Goal: Transaction & Acquisition: Download file/media

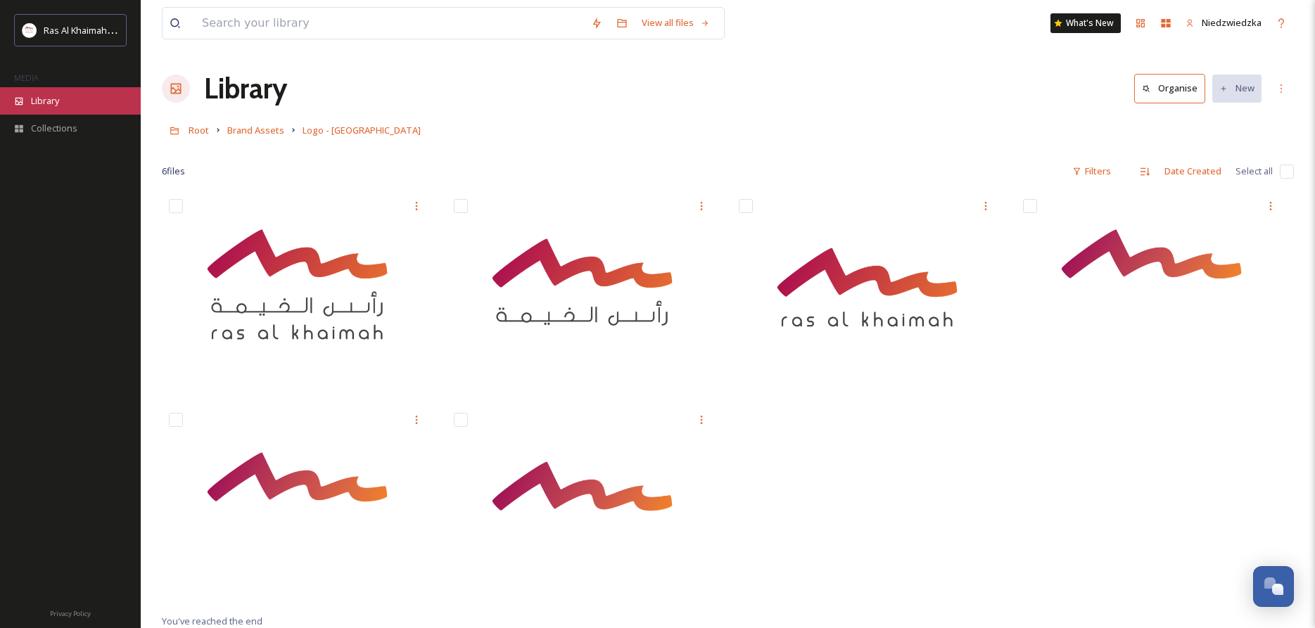
click at [58, 101] on span "Library" at bounding box center [45, 100] width 28 height 13
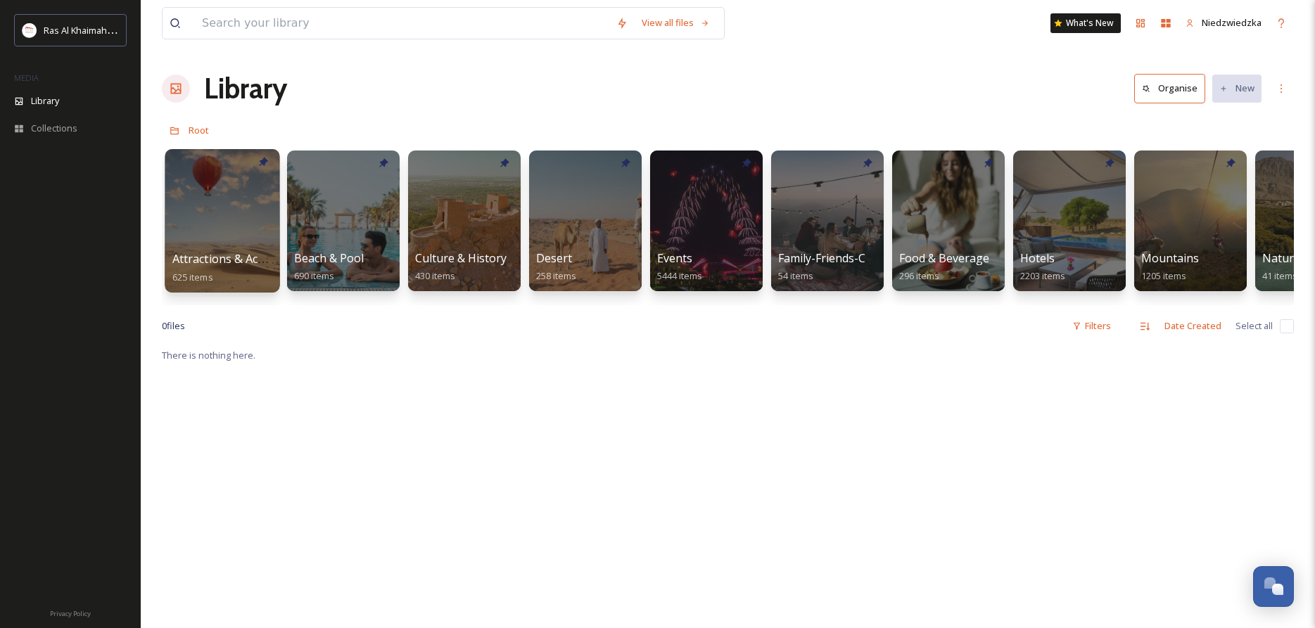
click at [239, 213] on div at bounding box center [222, 221] width 115 height 144
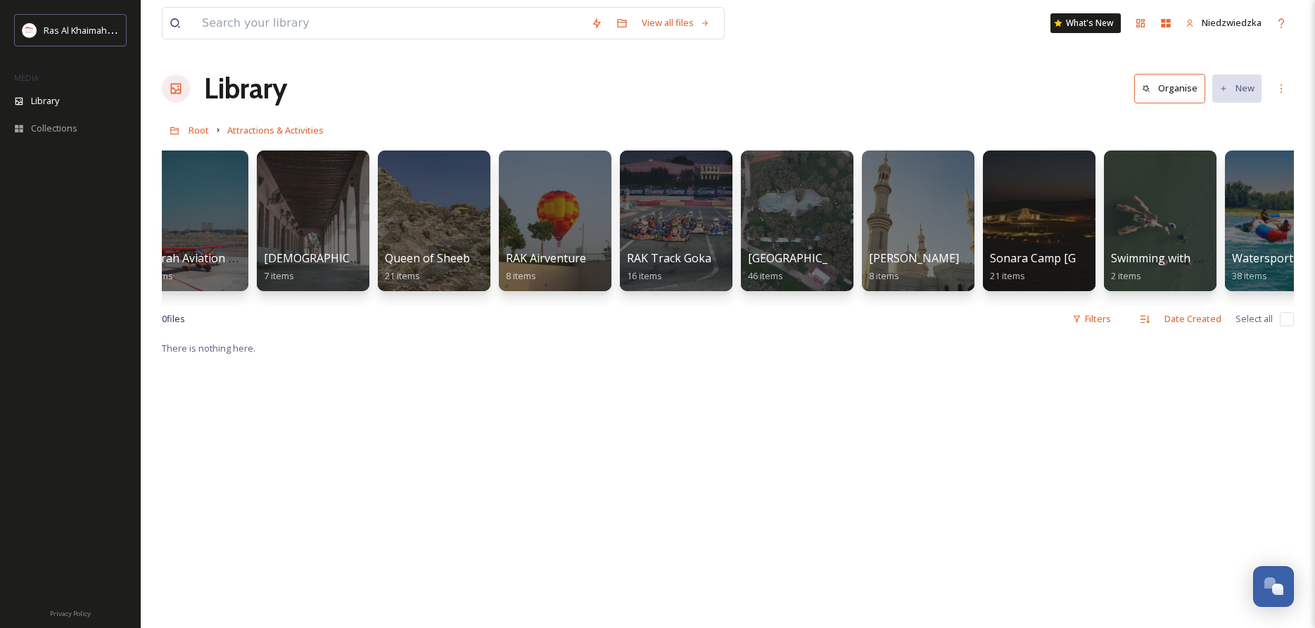
scroll to position [0, 1530]
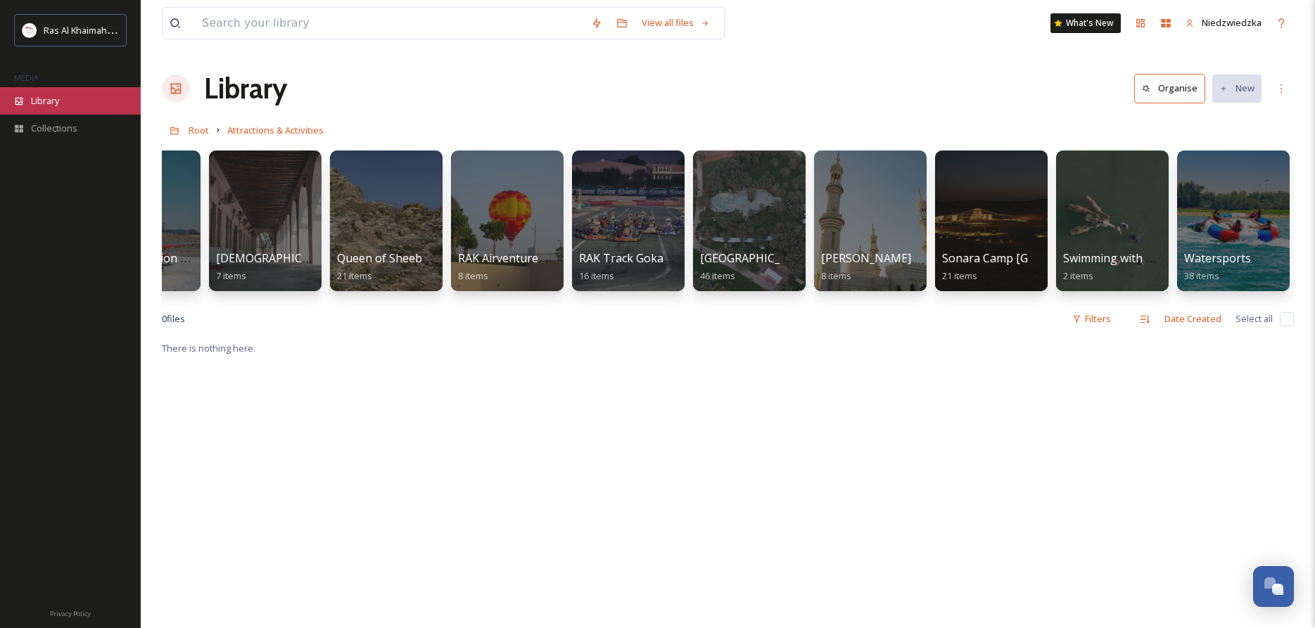
click at [67, 101] on div "Library" at bounding box center [70, 100] width 141 height 27
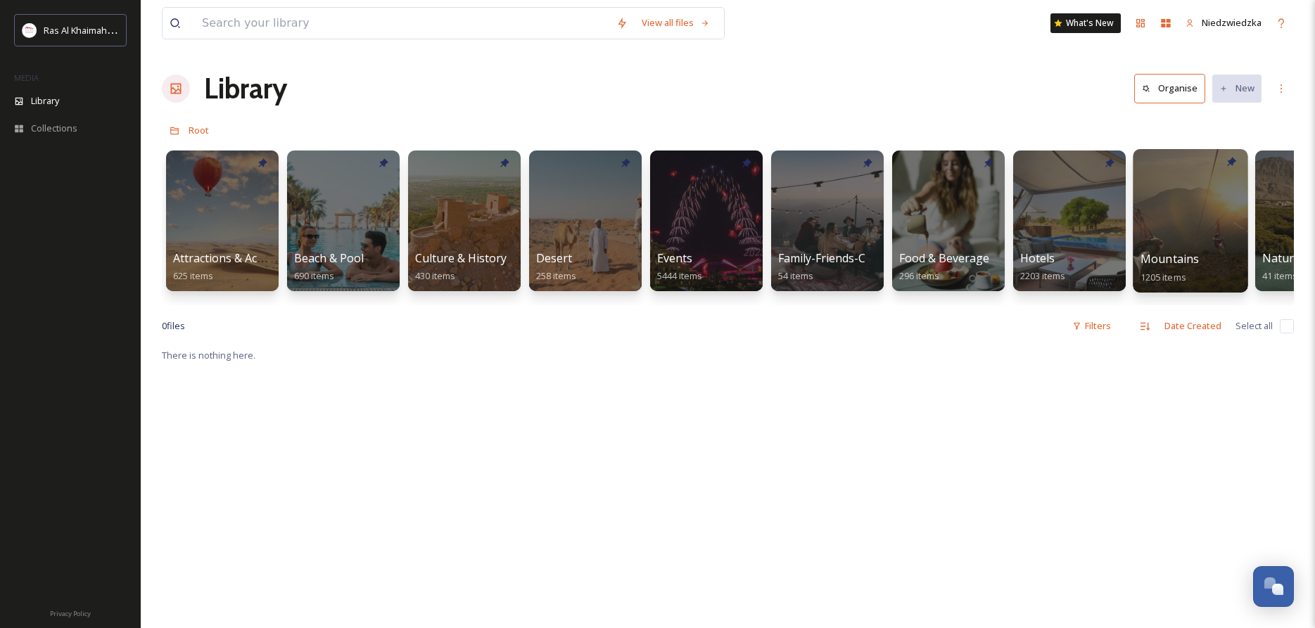
click at [1174, 217] on div at bounding box center [1190, 221] width 115 height 144
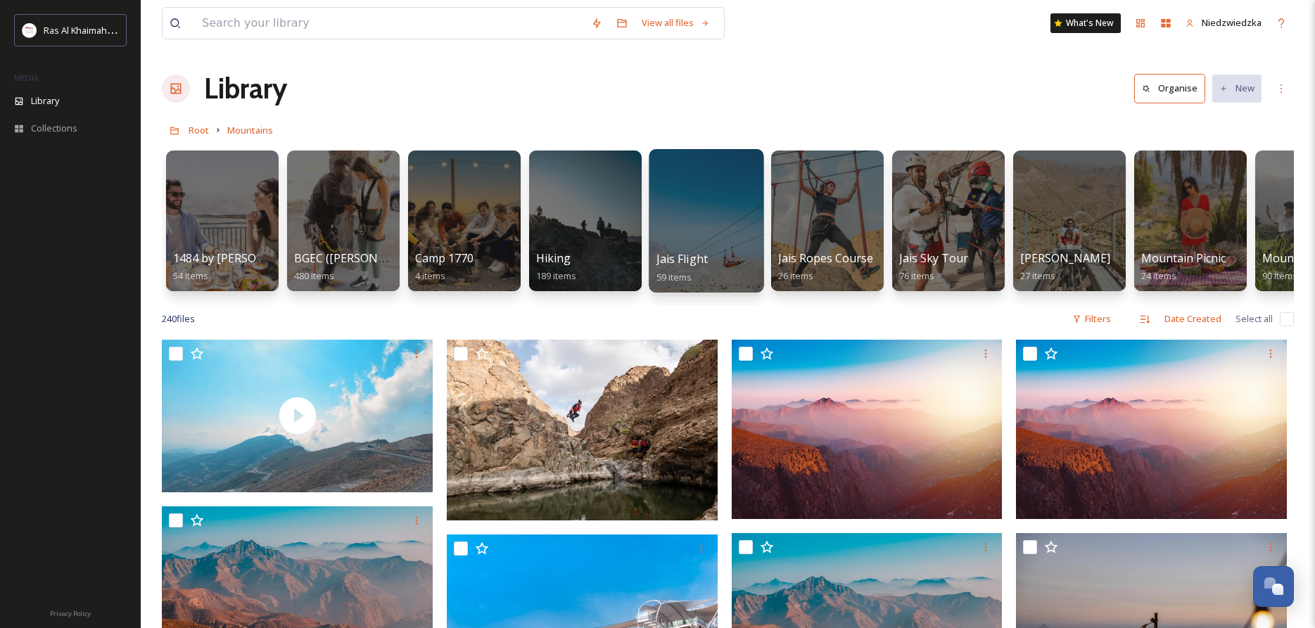
click at [707, 157] on div at bounding box center [706, 221] width 115 height 144
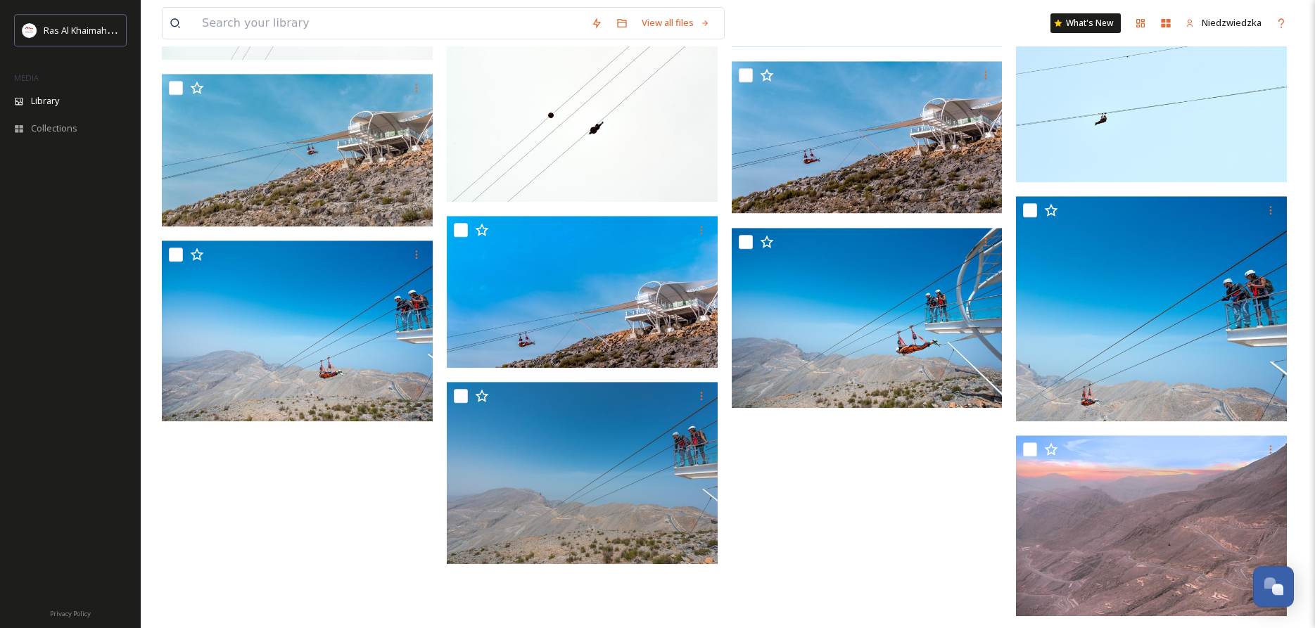
scroll to position [2513, 0]
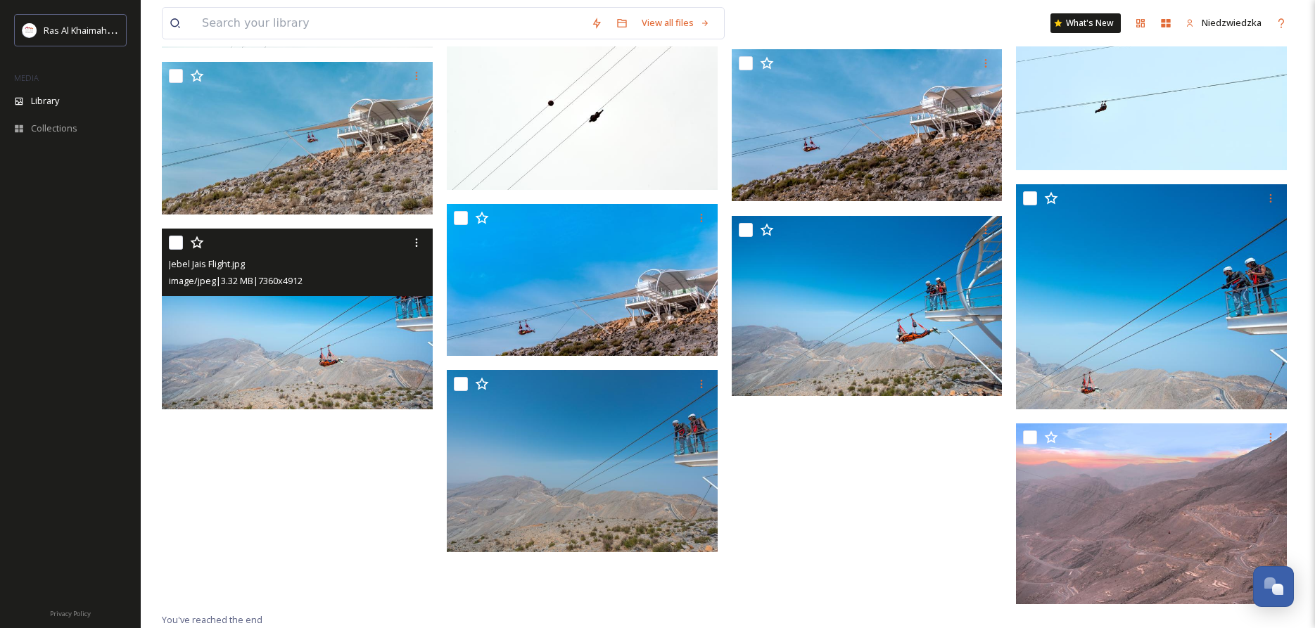
click at [239, 340] on img at bounding box center [297, 319] width 271 height 181
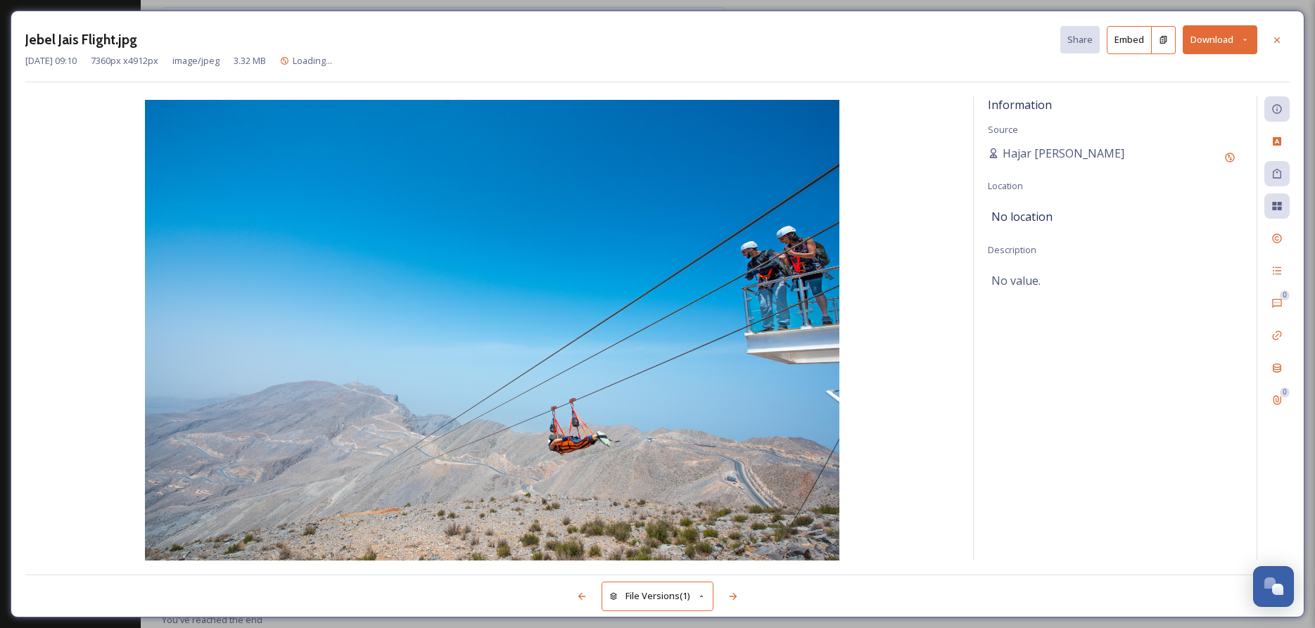
click at [1192, 44] on button "Download" at bounding box center [1219, 39] width 75 height 29
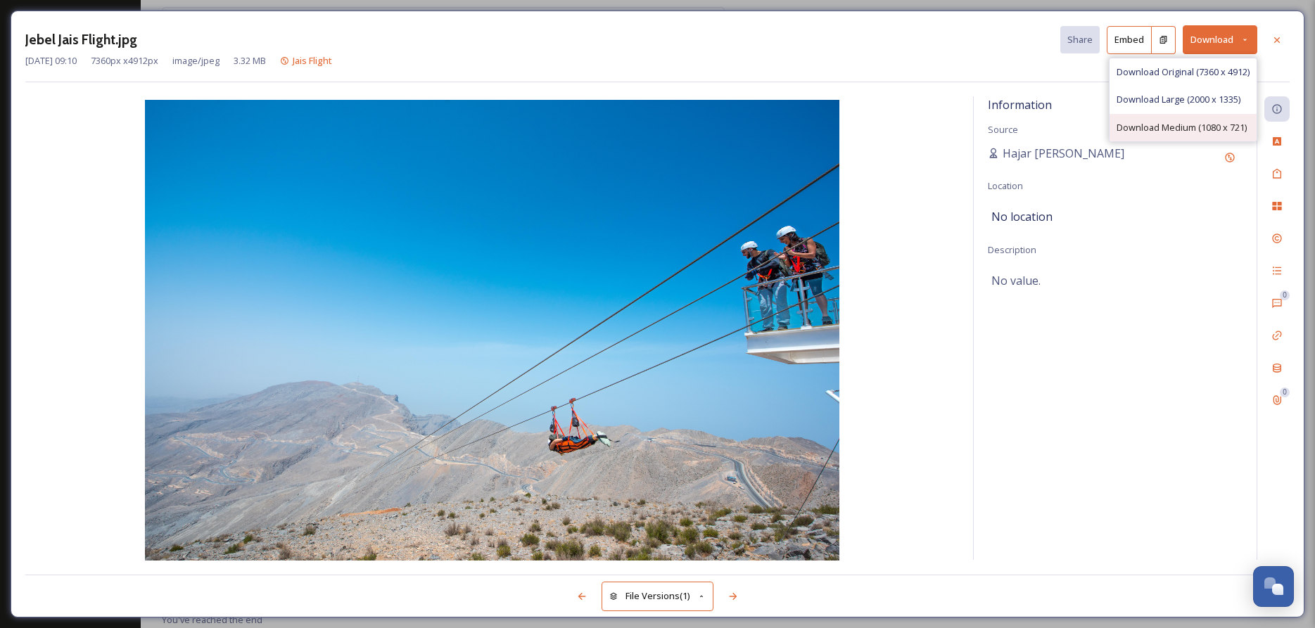
click at [1146, 120] on div "Download Medium (1080 x 721)" at bounding box center [1182, 127] width 147 height 27
